Goal: Check status: Check status

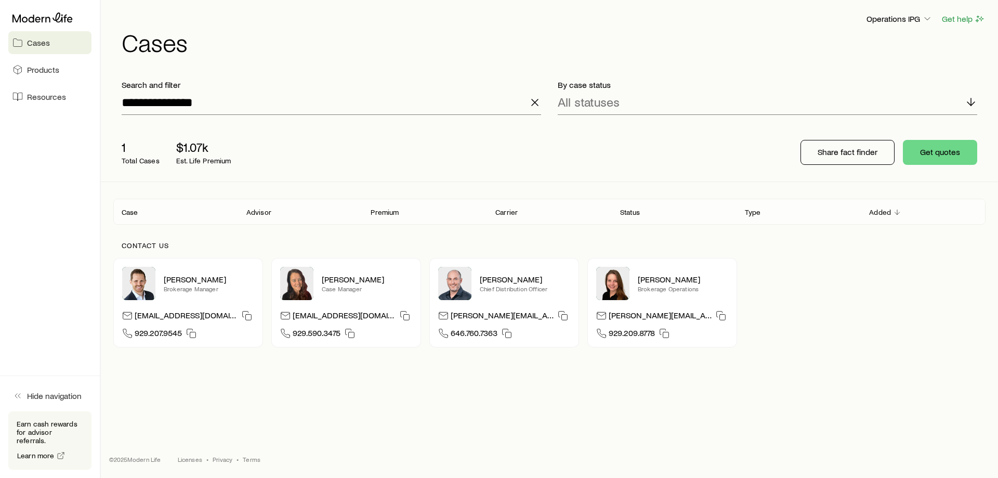
click at [539, 105] on icon "button" at bounding box center [535, 102] width 12 height 12
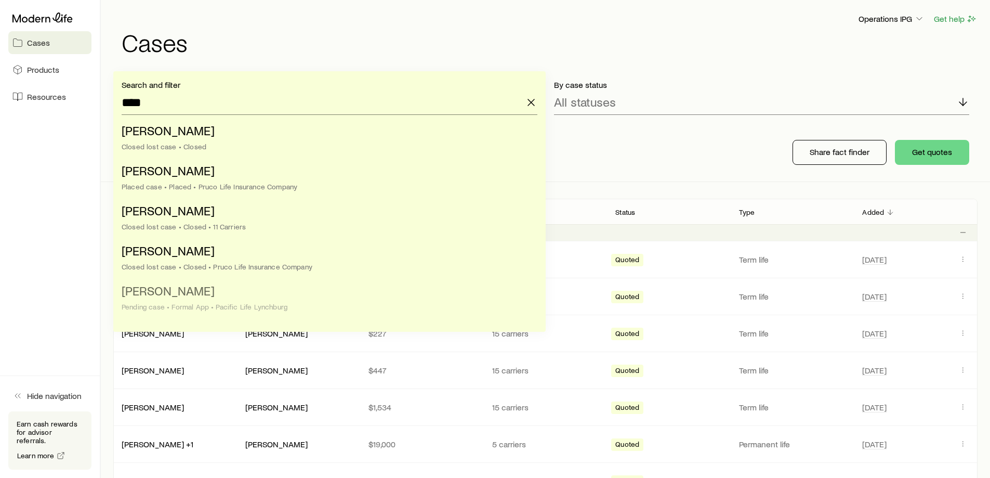
click at [259, 298] on li "[PERSON_NAME] case • Formal App • Pacific Life Lynchburg" at bounding box center [327, 299] width 410 height 40
type input "**********"
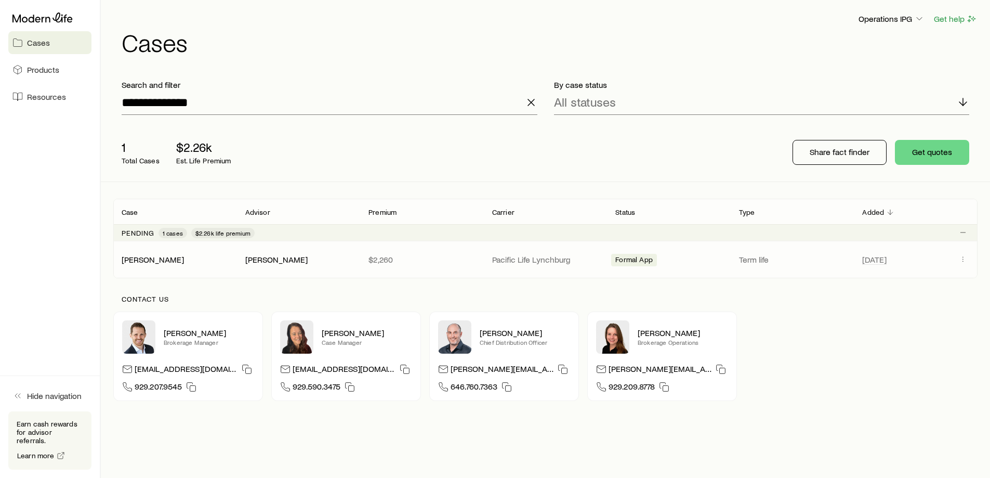
click at [968, 265] on span "Client cases" at bounding box center [963, 260] width 12 height 14
click at [967, 265] on span "Client cases" at bounding box center [963, 260] width 12 height 14
click at [956, 250] on div "[PERSON_NAME] [PERSON_NAME] $2,260 Pacific Life Lynchburg Formal App Term life …" at bounding box center [545, 259] width 864 height 36
click at [962, 263] on button "Client cases" at bounding box center [963, 259] width 12 height 12
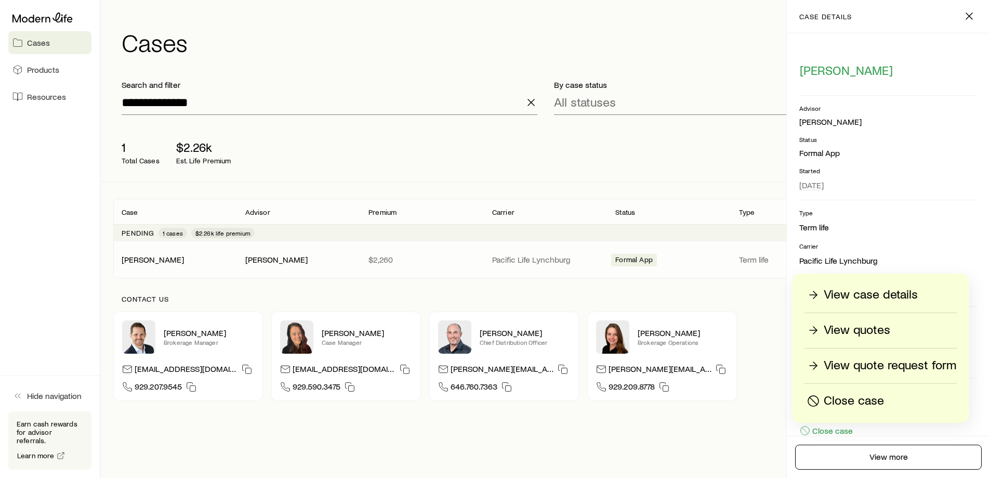
click at [876, 287] on p "View case details" at bounding box center [871, 294] width 94 height 17
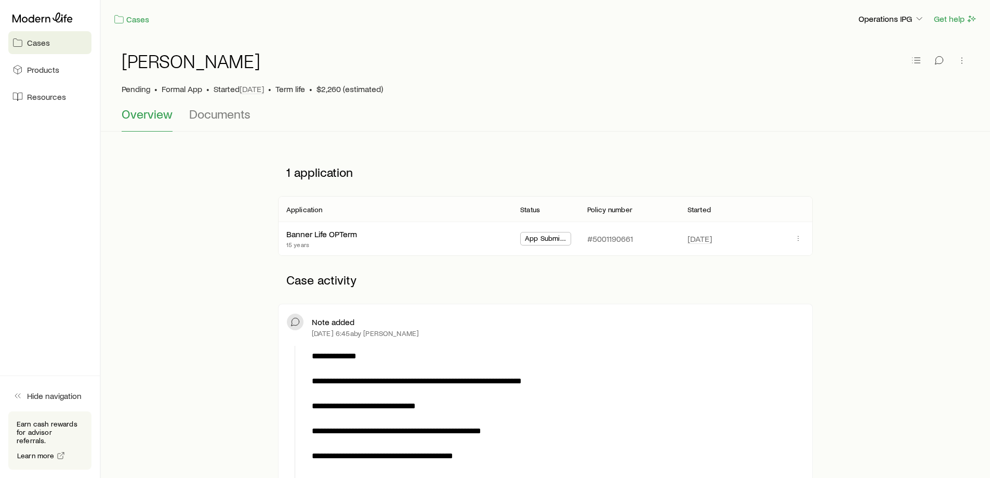
click at [22, 225] on aside "Cases Products Resources Hide navigation Earn cash rewards for advisor referral…" at bounding box center [50, 239] width 101 height 478
